Goal: Information Seeking & Learning: Check status

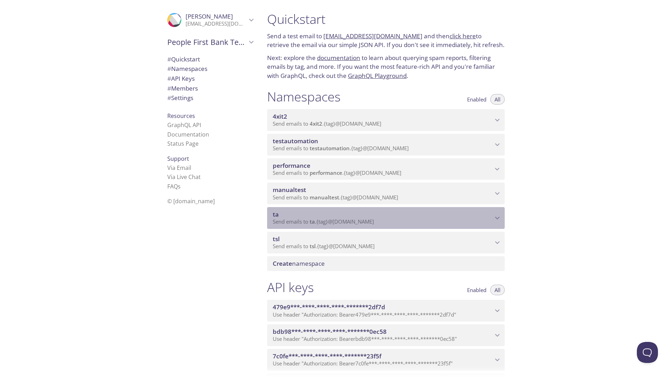
click at [499, 220] on icon "ta namespace" at bounding box center [497, 218] width 9 height 9
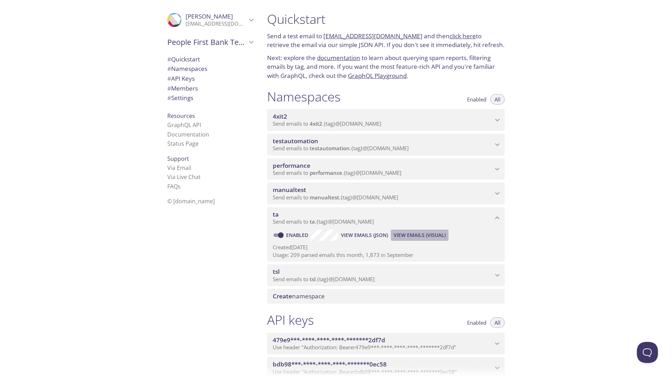
click at [415, 233] on span "View Emails (Visual)" at bounding box center [420, 235] width 52 height 8
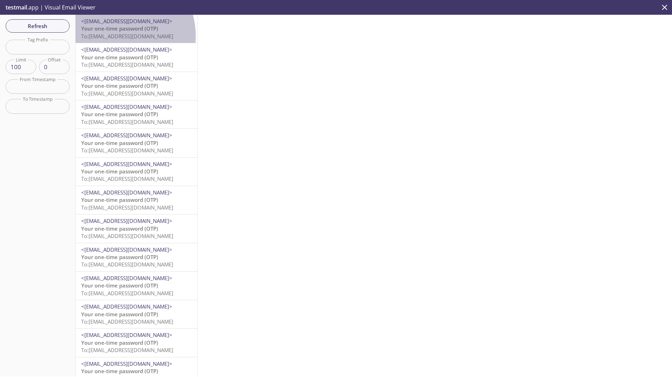
click at [115, 36] on span "To: [EMAIL_ADDRESS][DOMAIN_NAME]" at bounding box center [127, 36] width 92 height 7
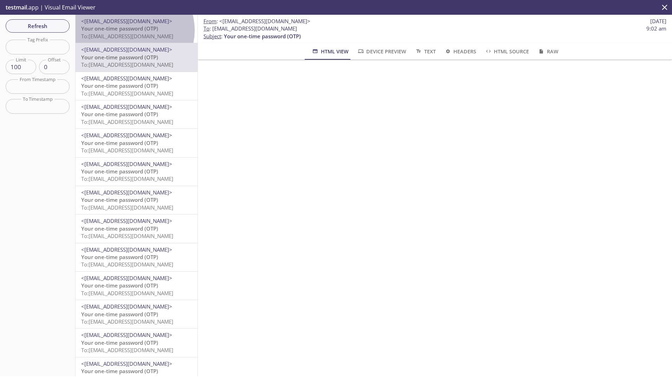
click at [132, 30] on span "Your one-time password (OTP)" at bounding box center [119, 28] width 77 height 7
